Goal: Transaction & Acquisition: Purchase product/service

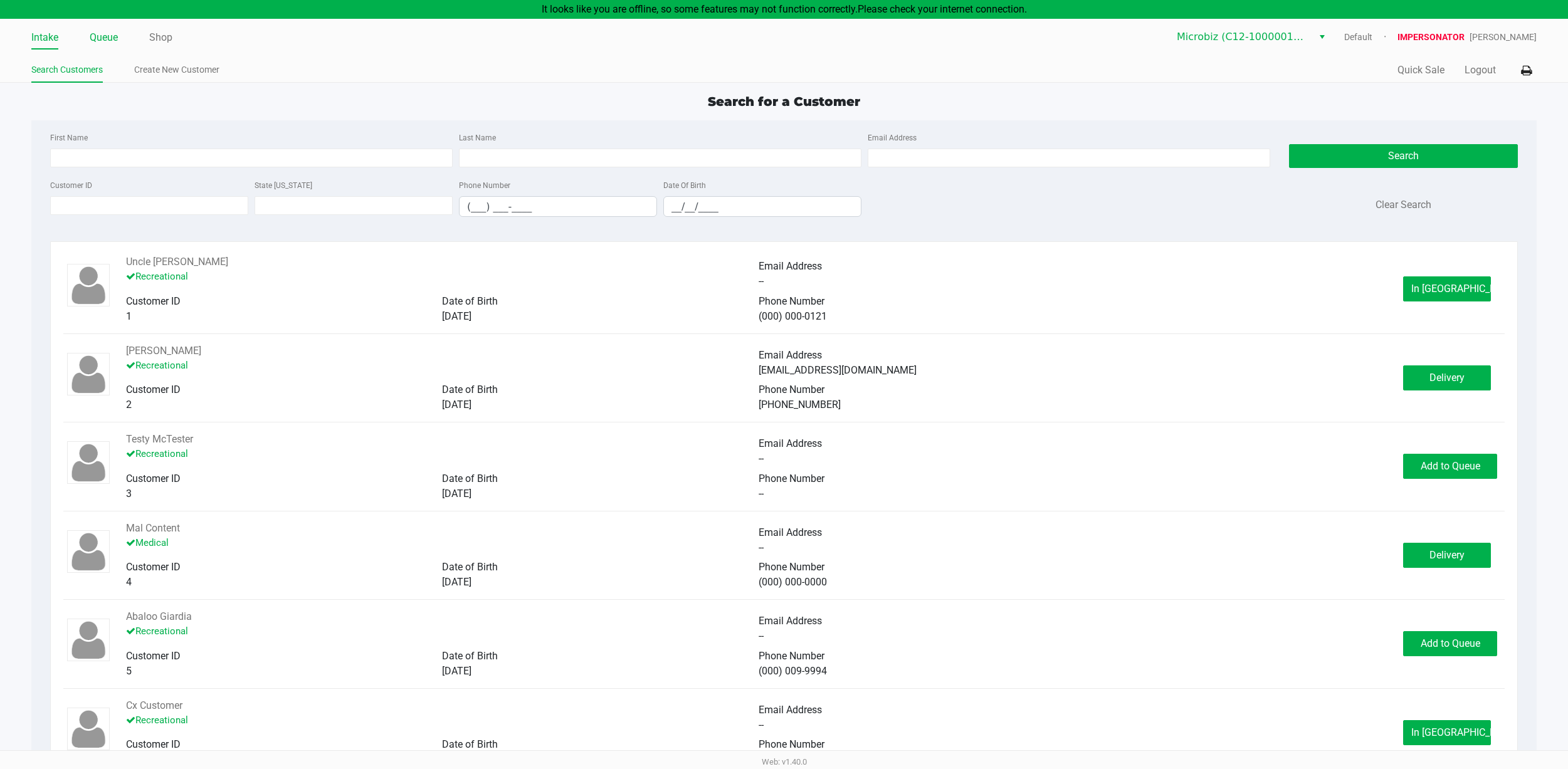
click at [93, 40] on link "Queue" at bounding box center [104, 37] width 28 height 17
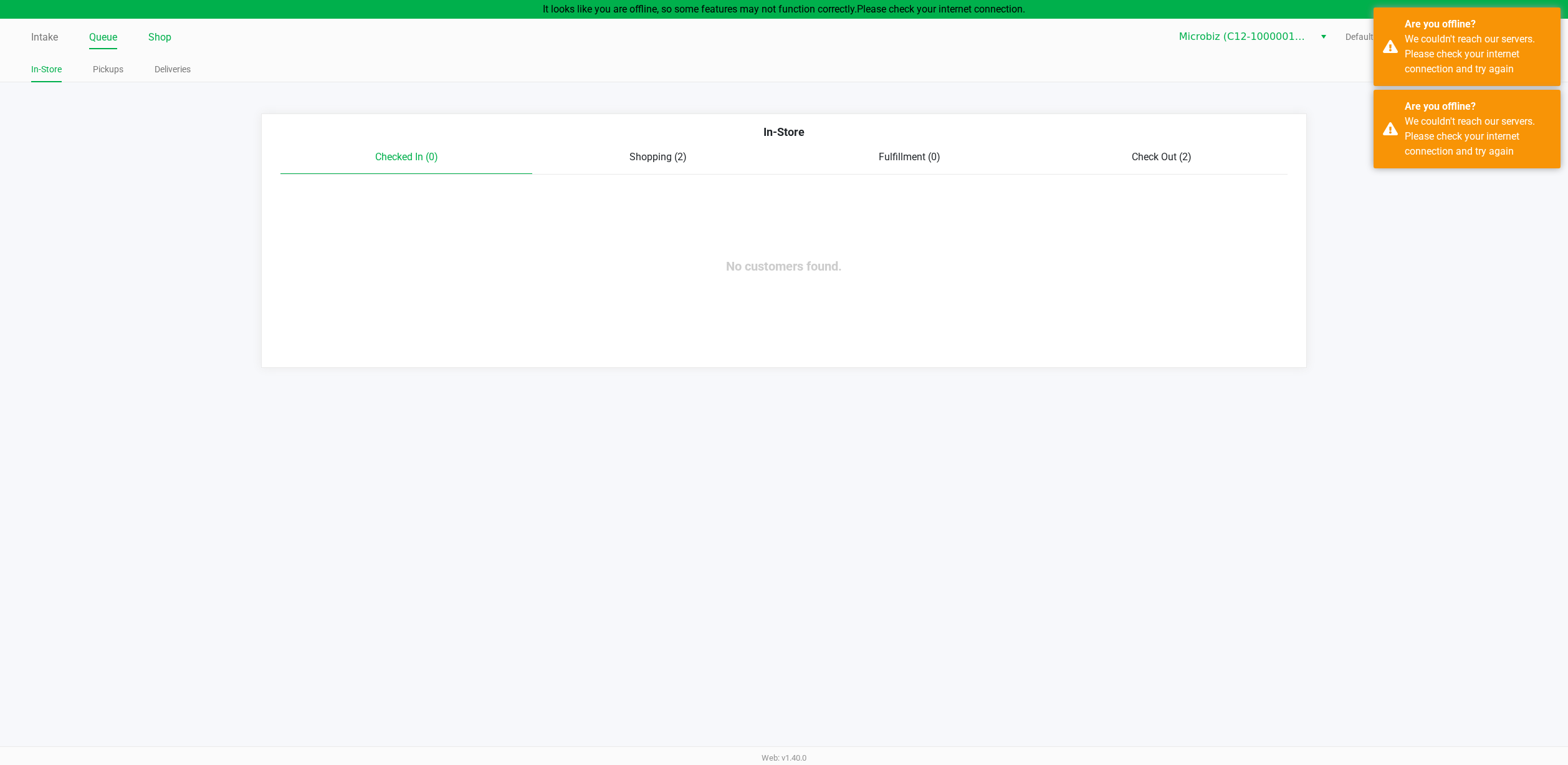
click at [168, 39] on link "Shop" at bounding box center [160, 37] width 23 height 17
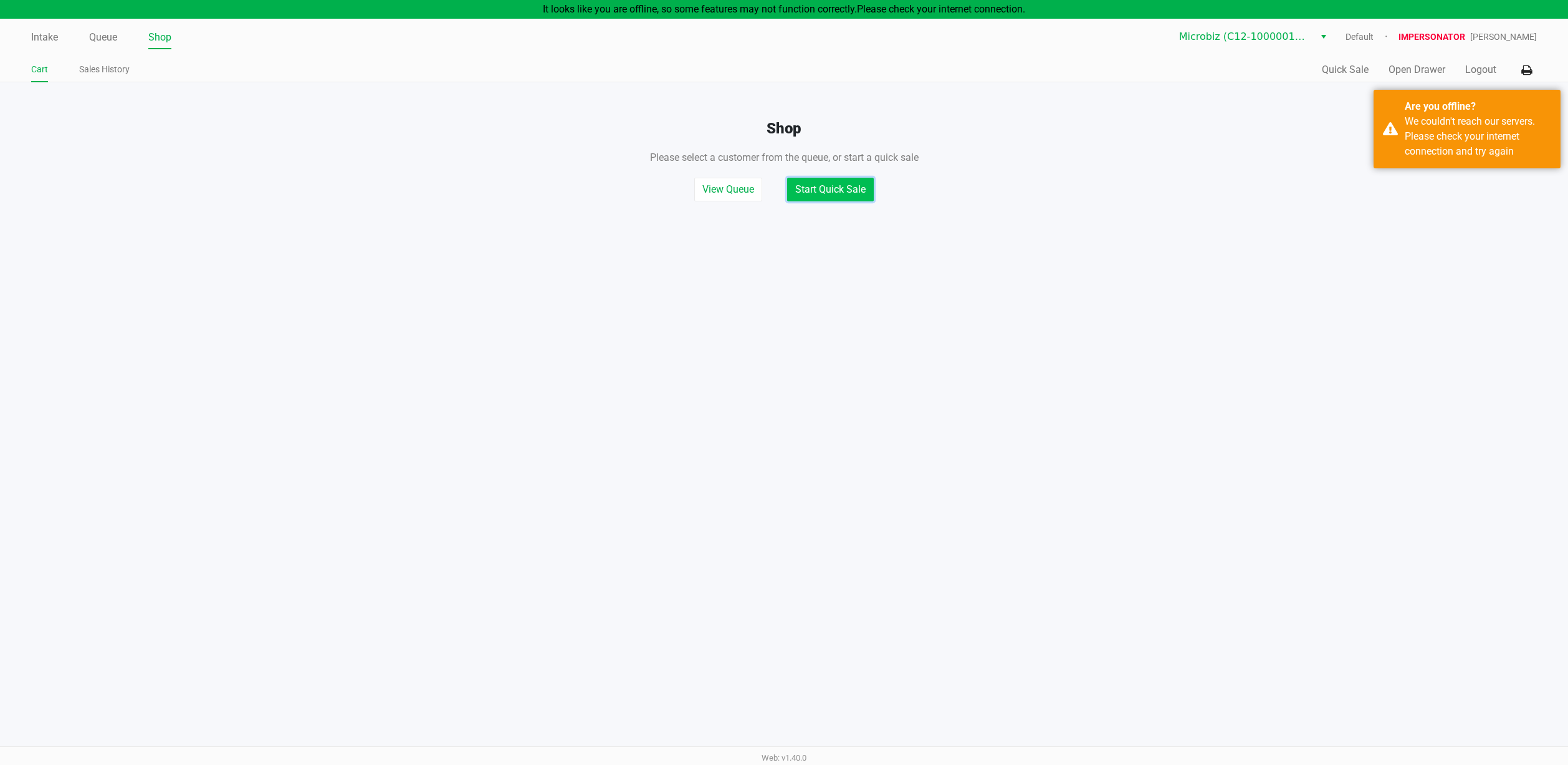
click at [829, 194] on button "Start Quick Sale" at bounding box center [830, 190] width 87 height 23
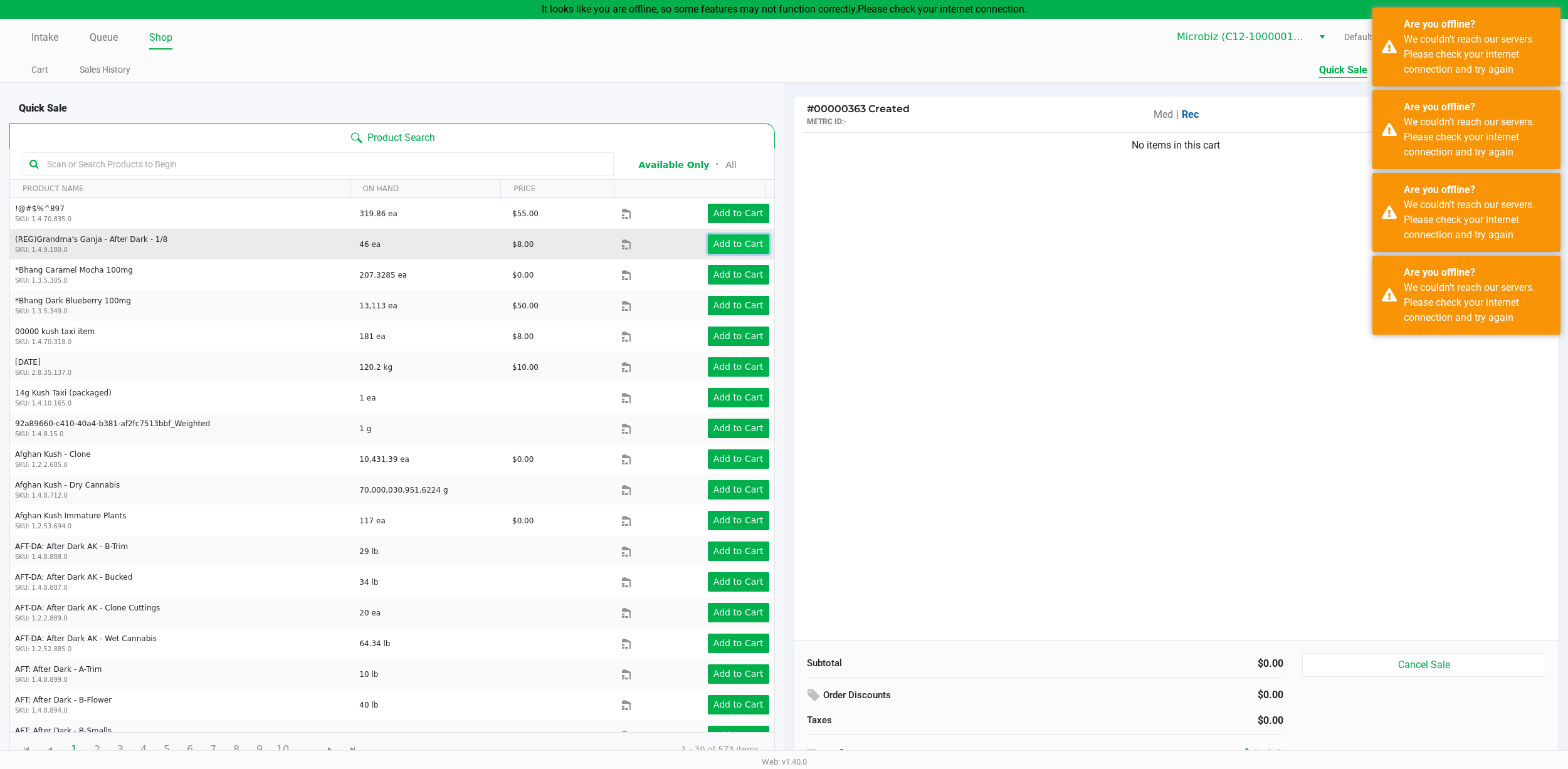
click at [730, 242] on app-button-loader "Add to Cart" at bounding box center [738, 243] width 50 height 10
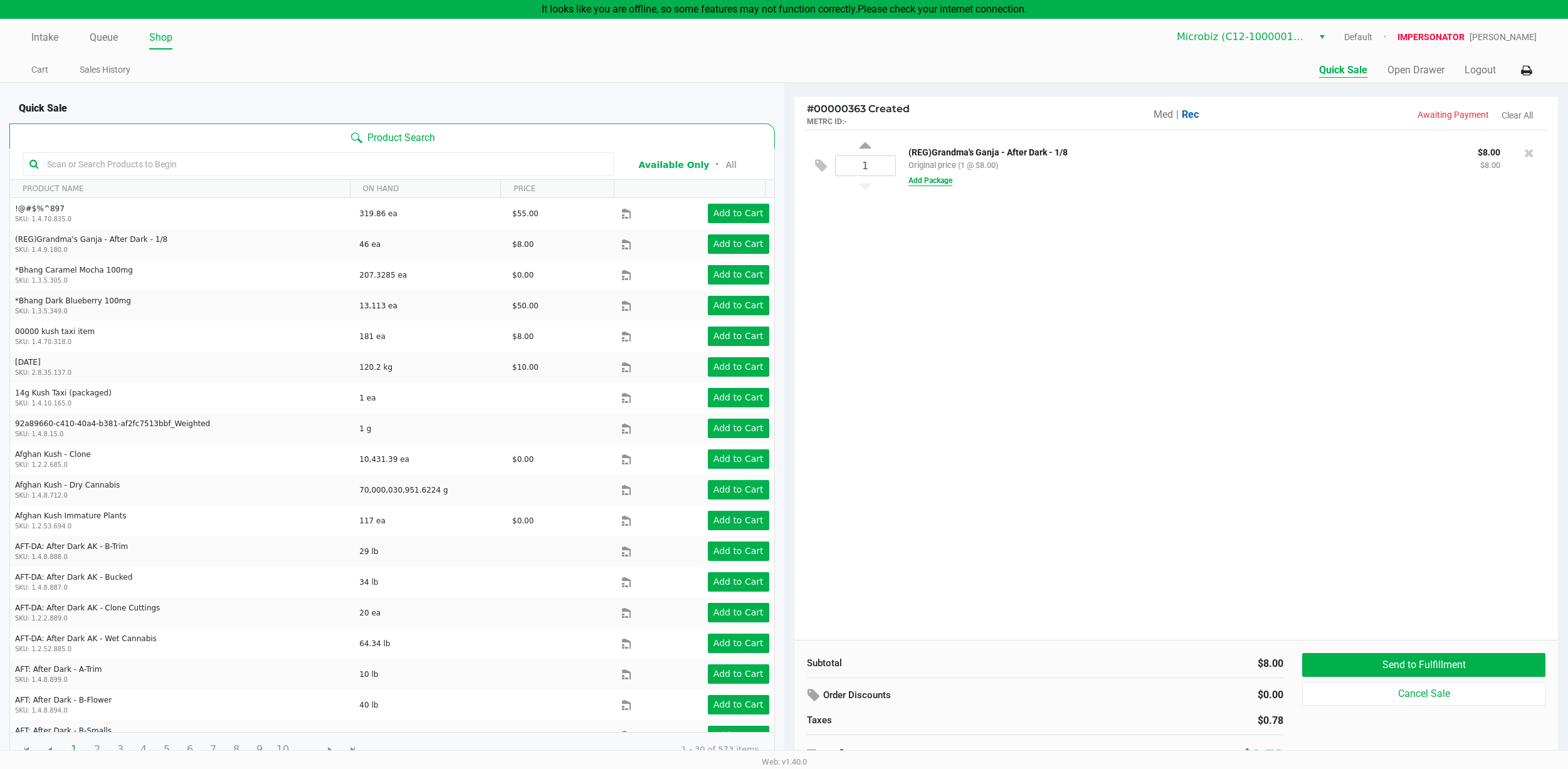
click at [939, 182] on button "Add Package" at bounding box center [930, 181] width 44 height 11
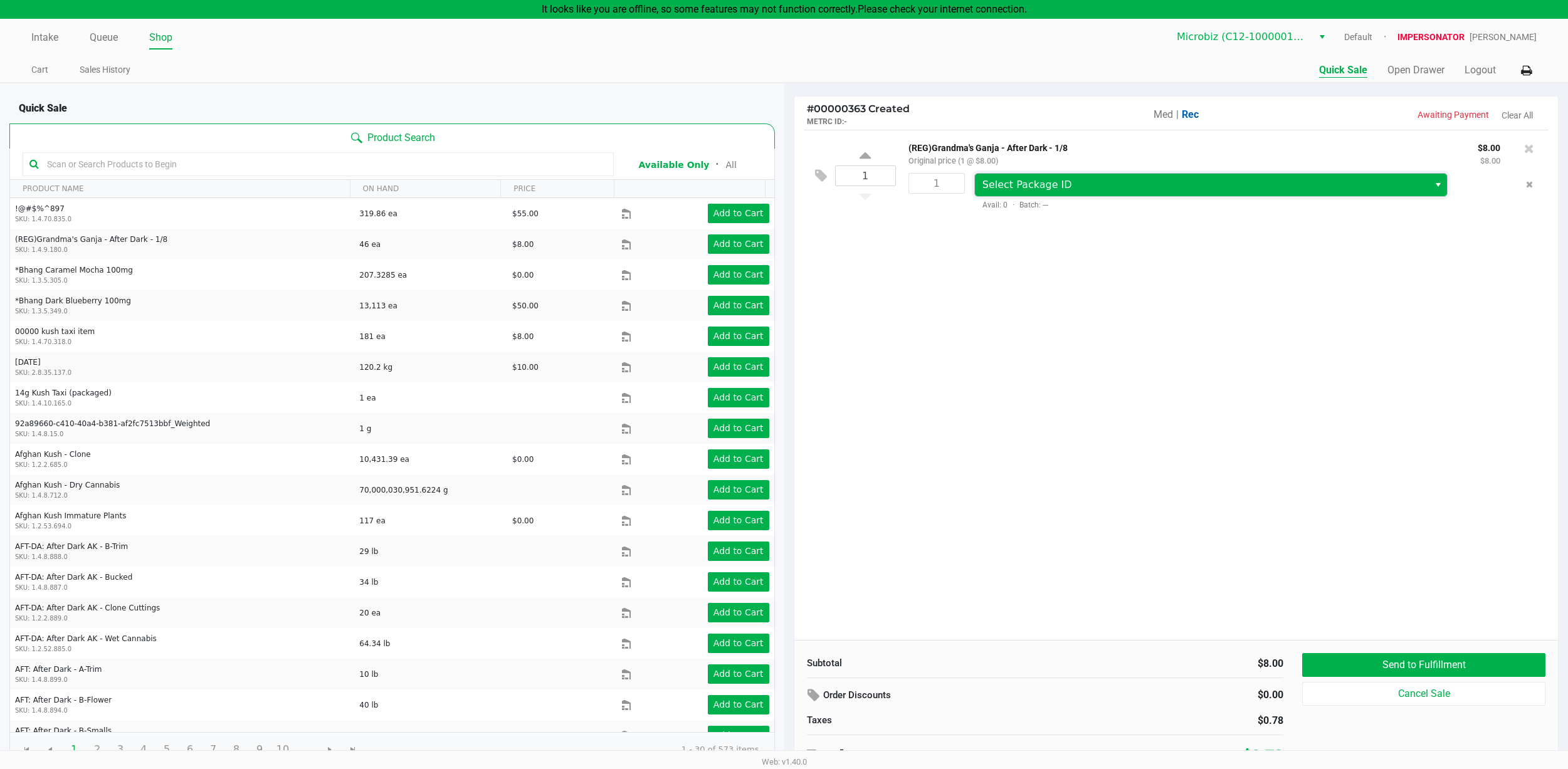
click at [1038, 183] on span "Select Package ID" at bounding box center [1027, 184] width 90 height 12
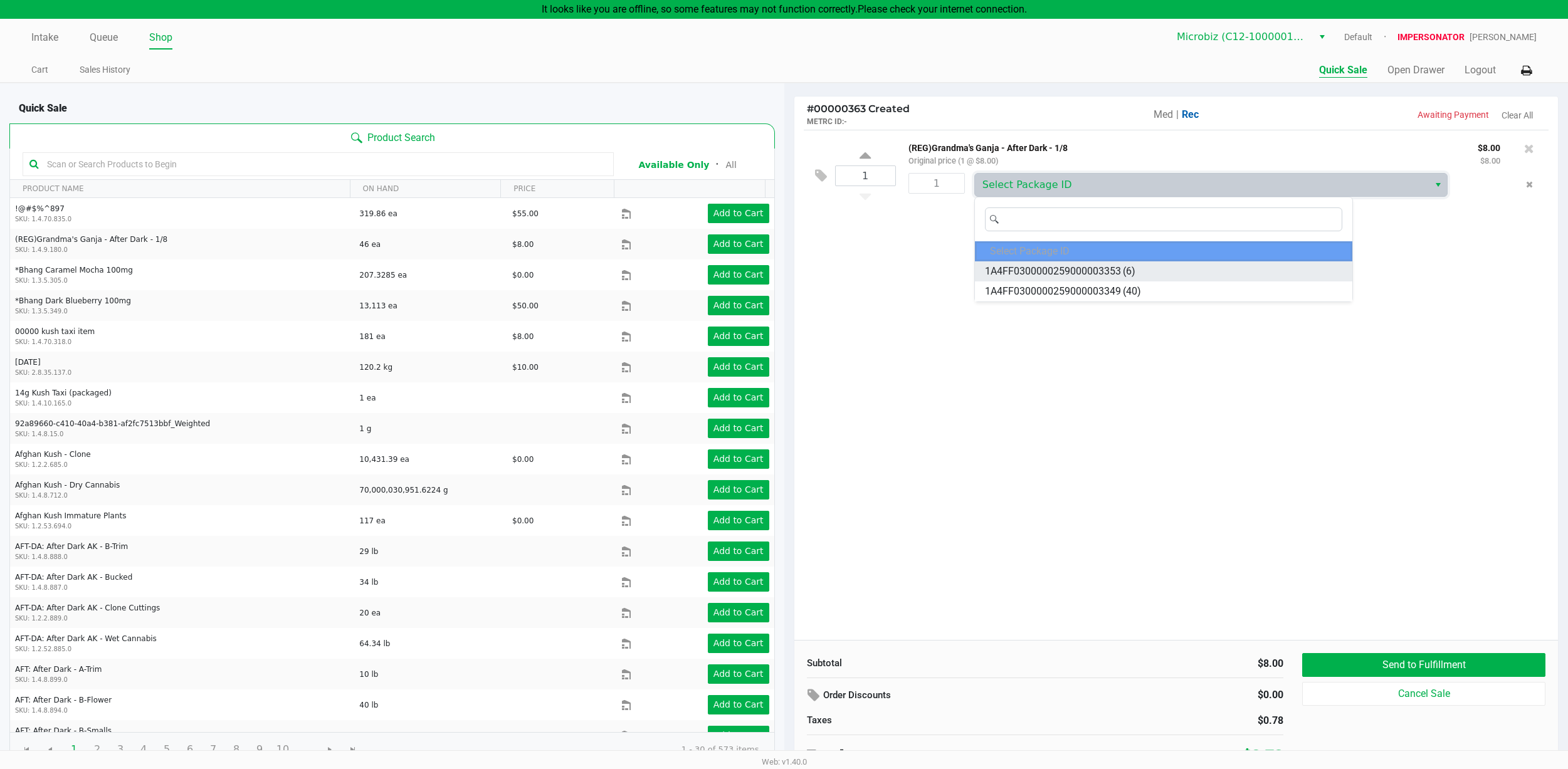
click at [1039, 272] on span "1A4FF0300000259000003353" at bounding box center [1053, 271] width 136 height 15
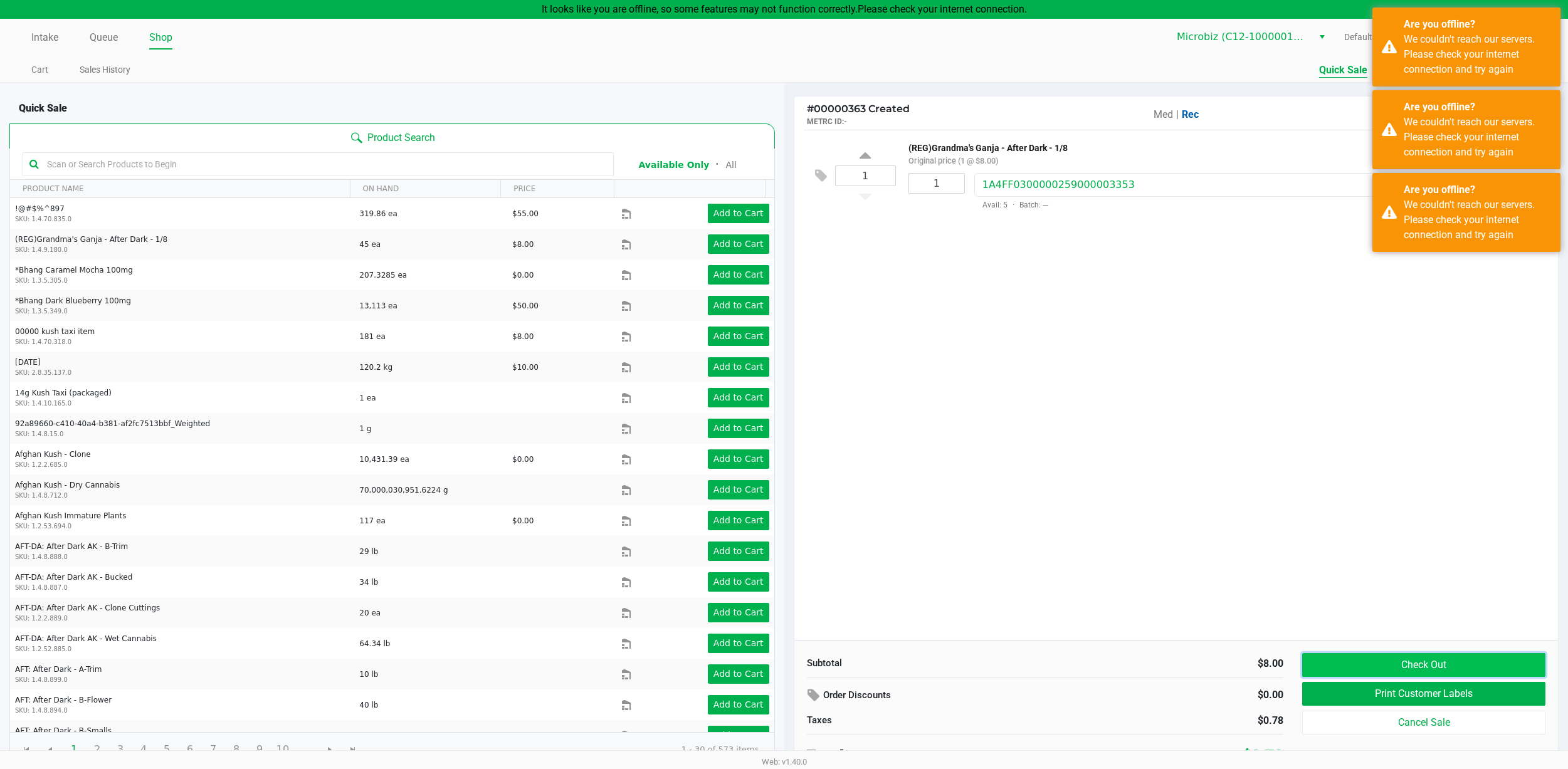
click at [1376, 671] on button "Check Out" at bounding box center [1424, 665] width 243 height 24
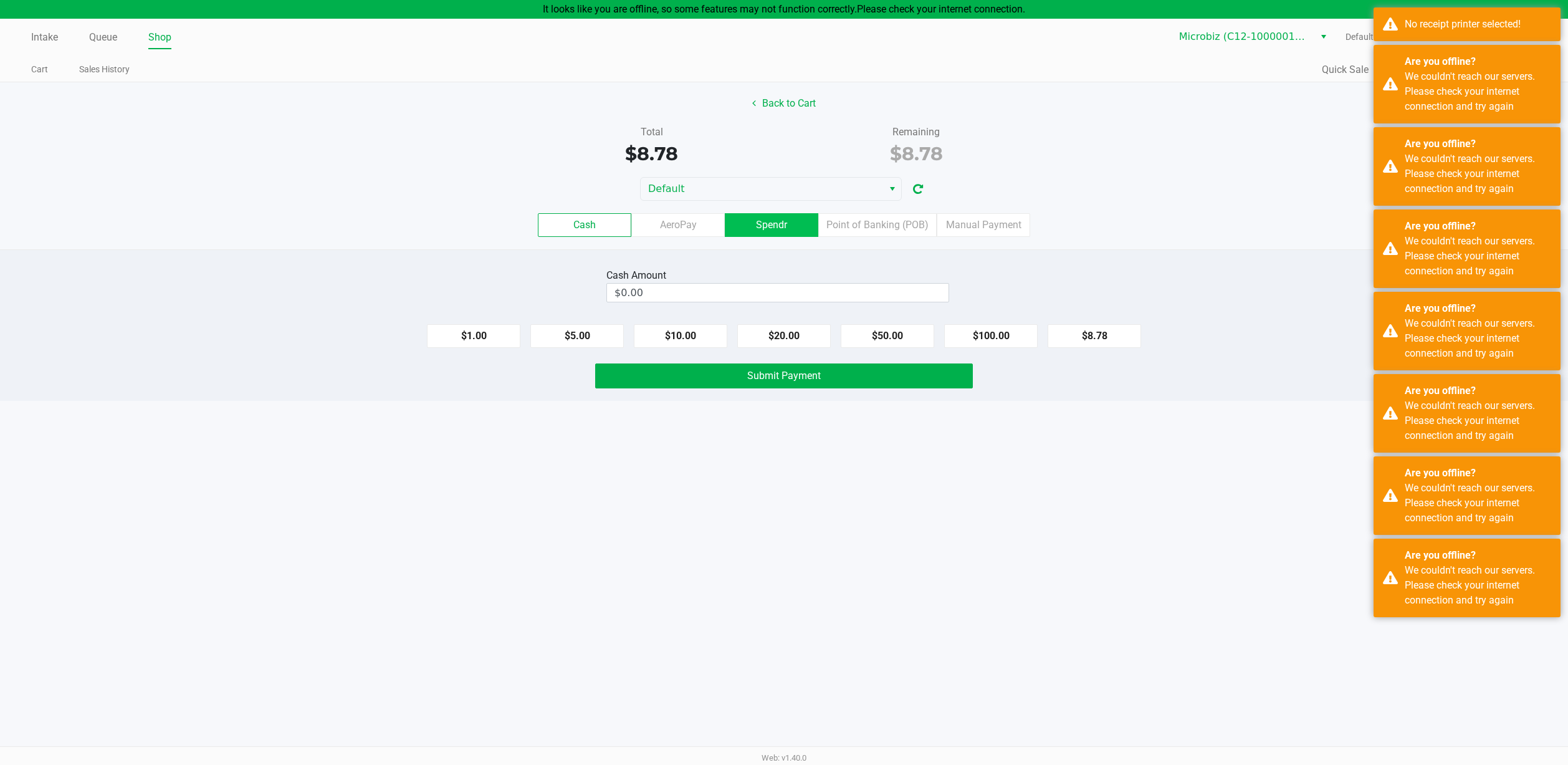
click at [778, 219] on label "Spendr" at bounding box center [772, 225] width 94 height 23
click at [0, 0] on 4 "Spendr" at bounding box center [0, 0] width 0 height 0
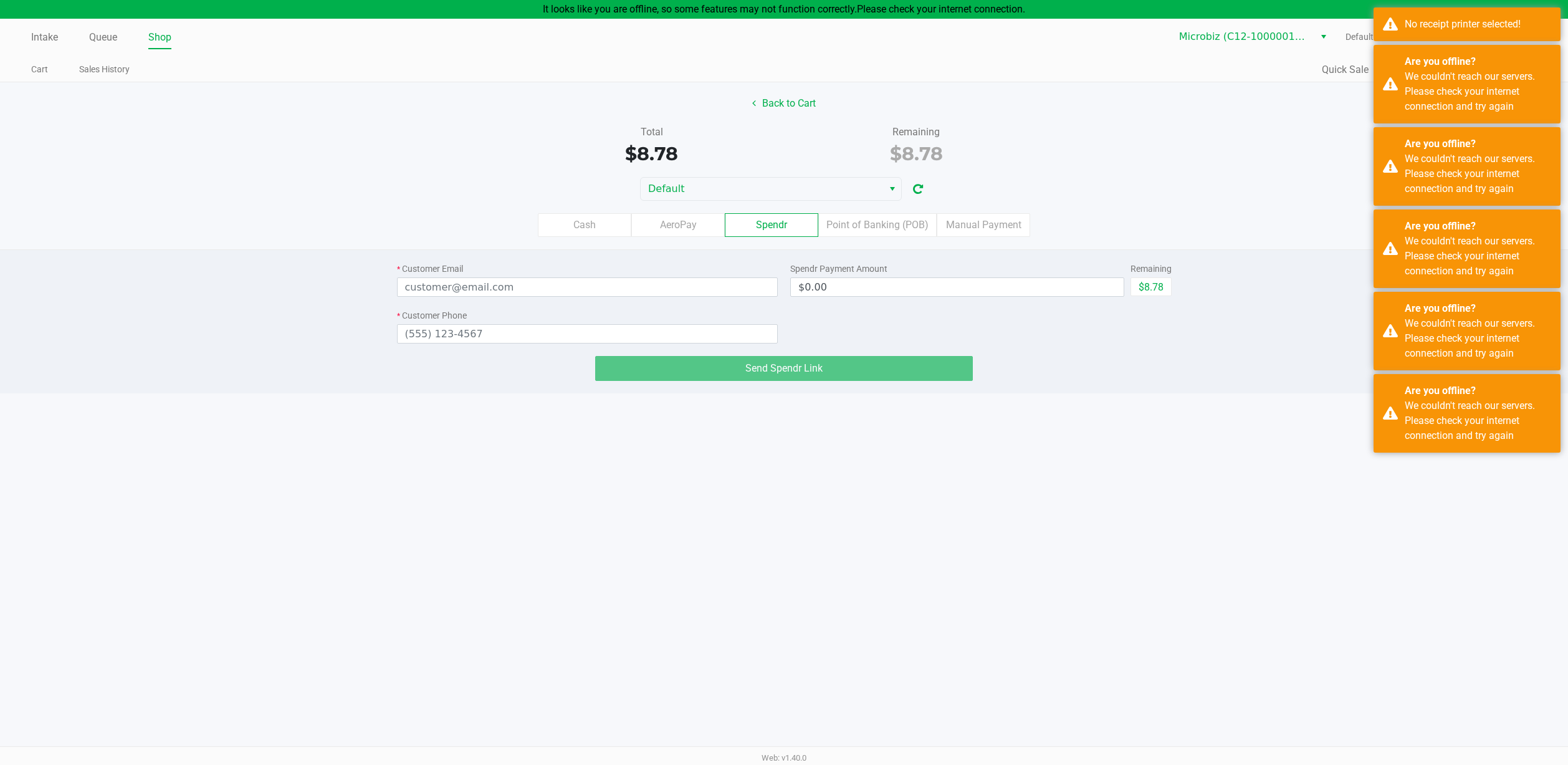
click at [691, 272] on div "* Customer Email" at bounding box center [588, 269] width 382 height 13
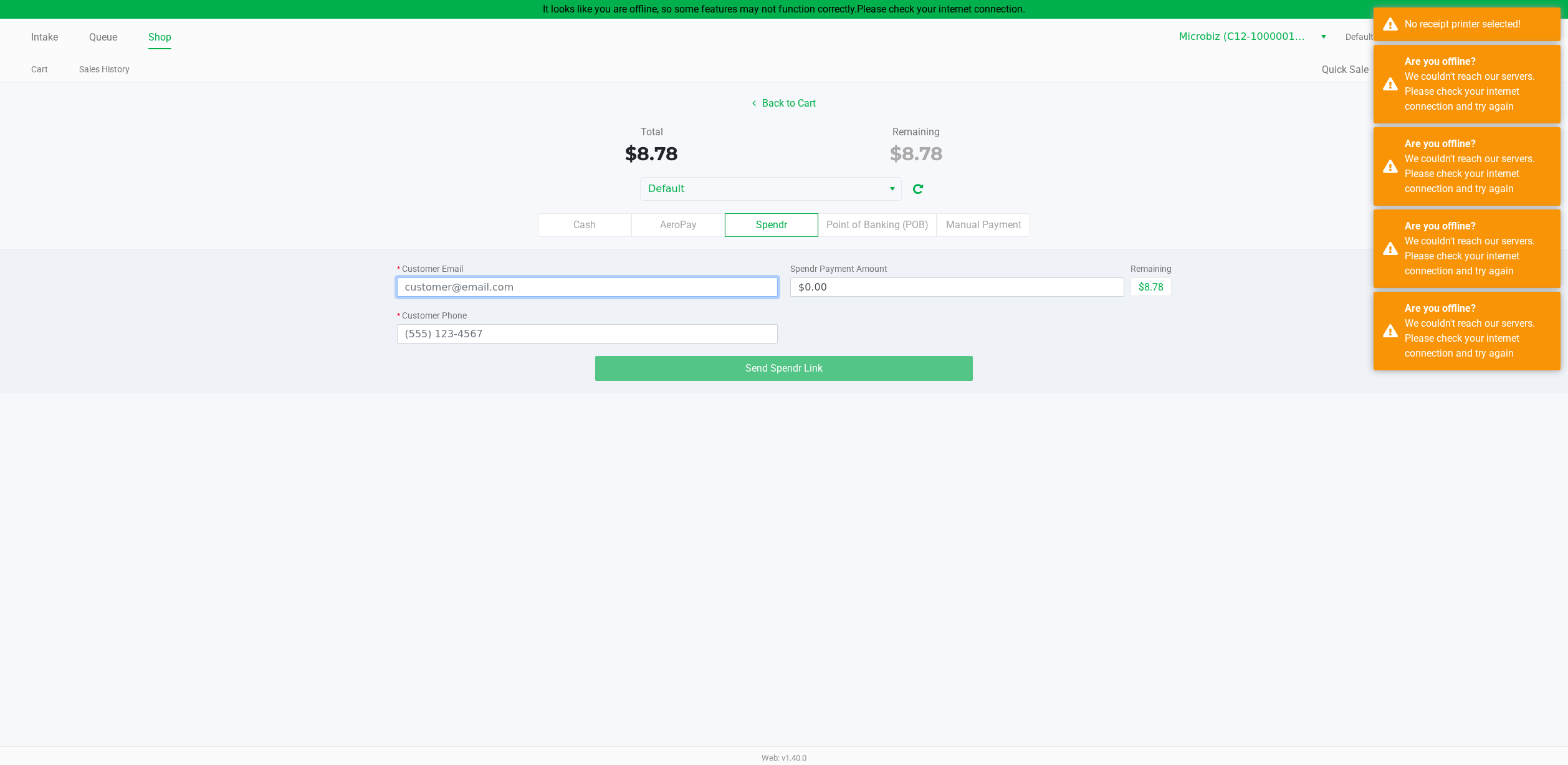
click at [677, 277] on input "email" at bounding box center [588, 286] width 382 height 19
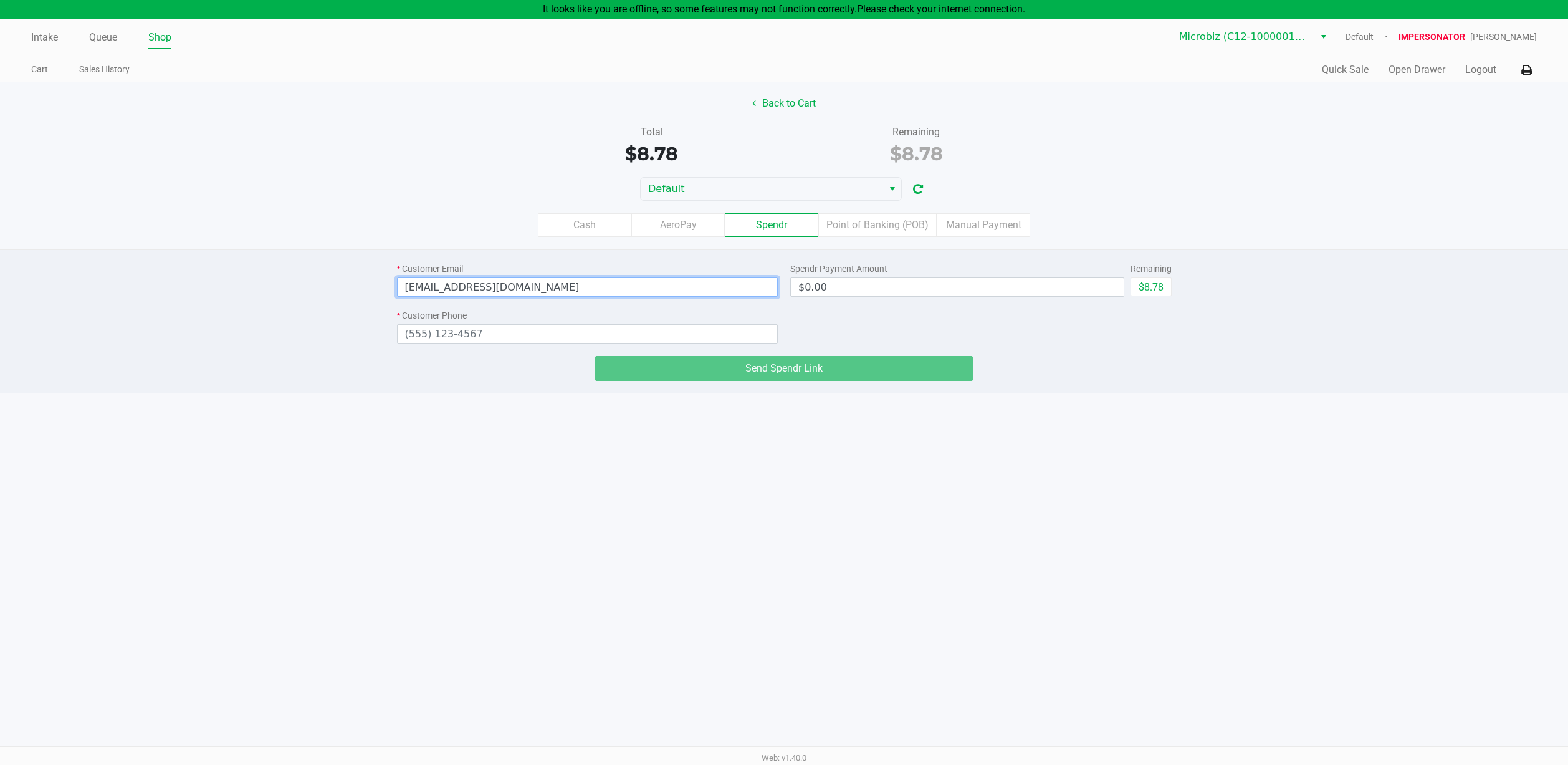
type input "[EMAIL_ADDRESS][DOMAIN_NAME]"
type input "4272575569"
click at [1152, 289] on button "$8.78" at bounding box center [1151, 286] width 42 height 19
type input "$8.78"
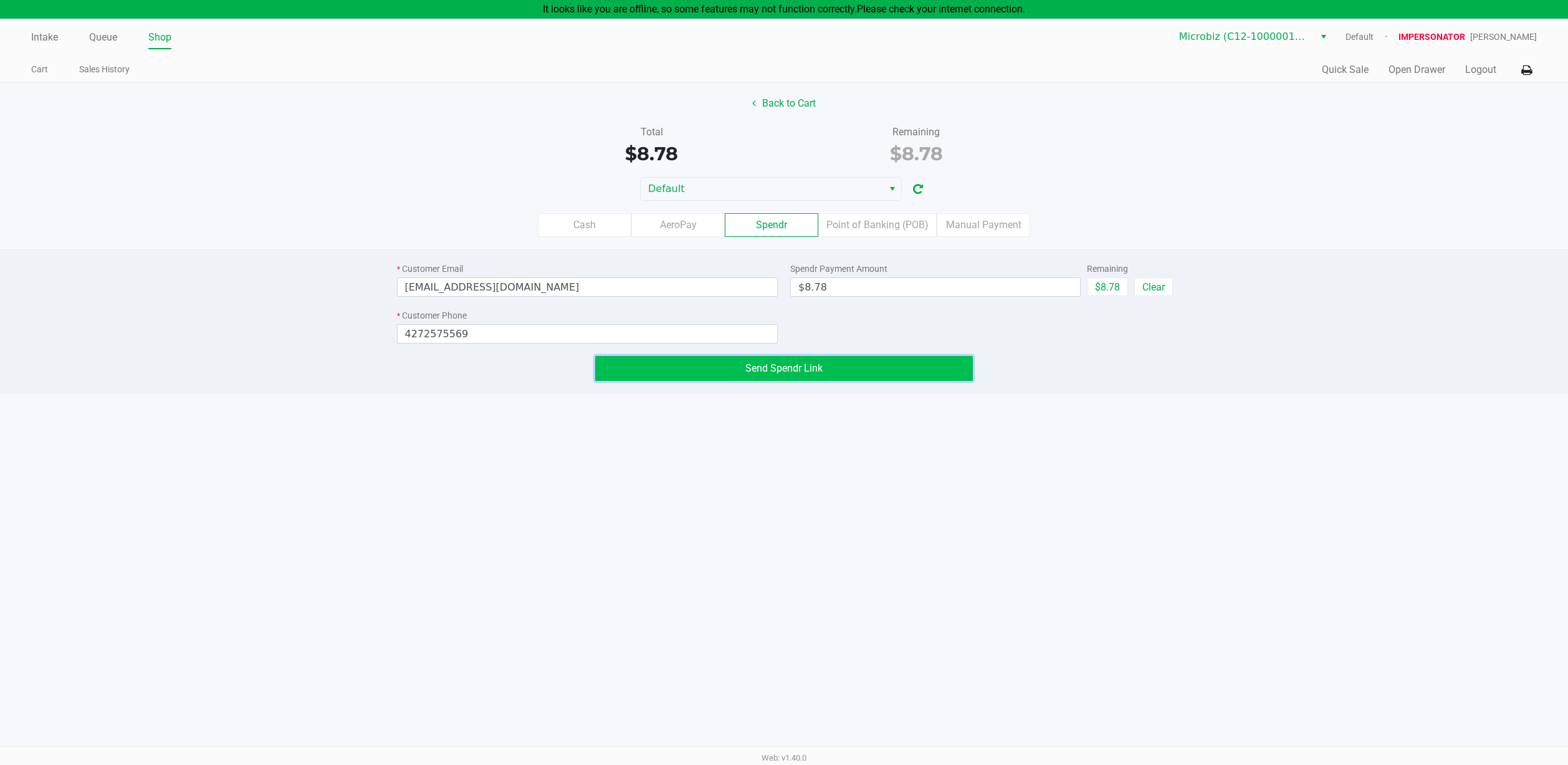
click at [877, 368] on button "Send Spendr Link" at bounding box center [784, 369] width 378 height 25
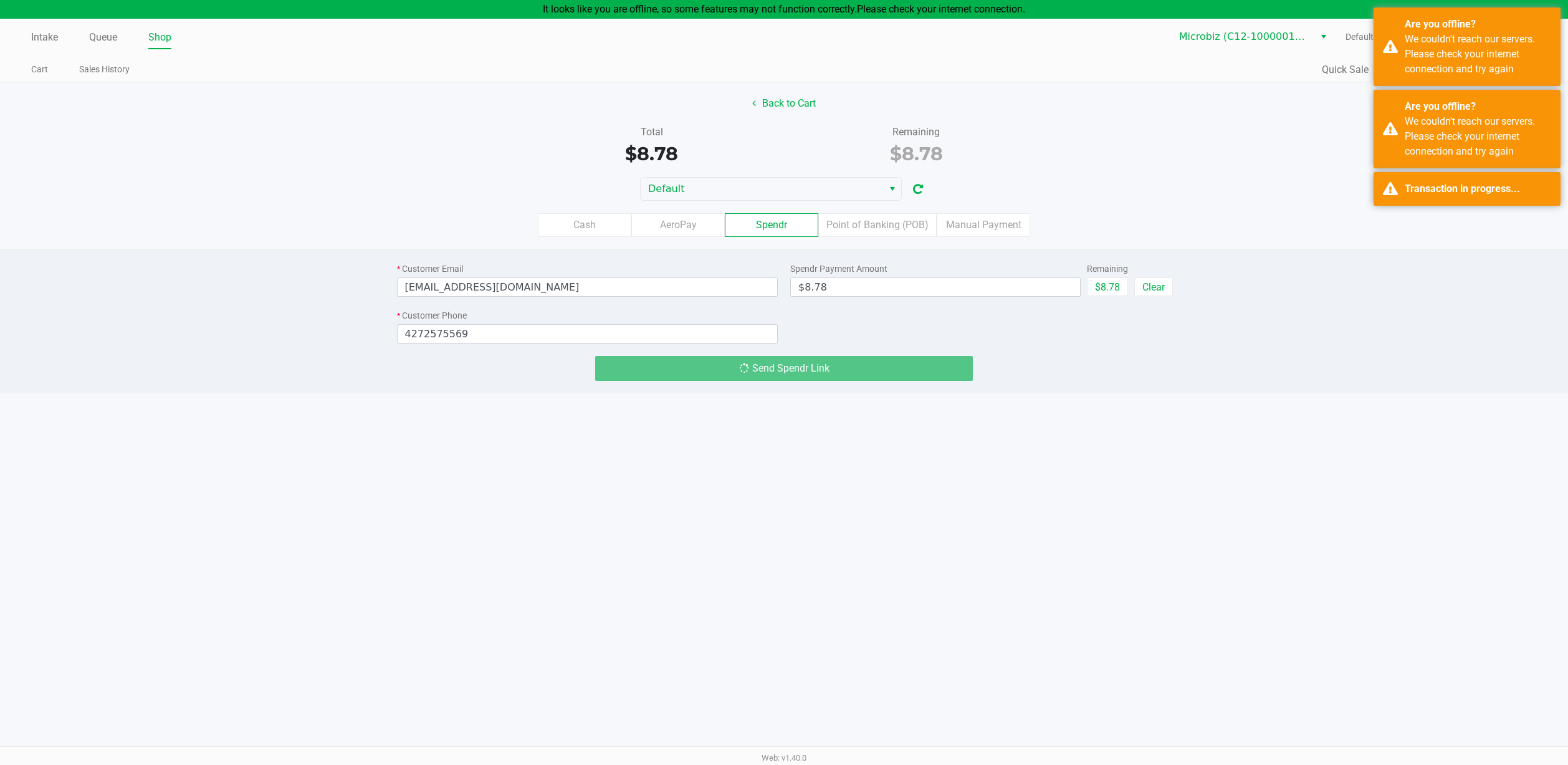
click at [1145, 456] on div "Intake Queue Shop Microbiz (C12-1000001-LIC) Default IMPERSONATOR [PERSON_NAME]…" at bounding box center [784, 392] width 1568 height 746
